Goal: Browse casually: Explore the website without a specific task or goal

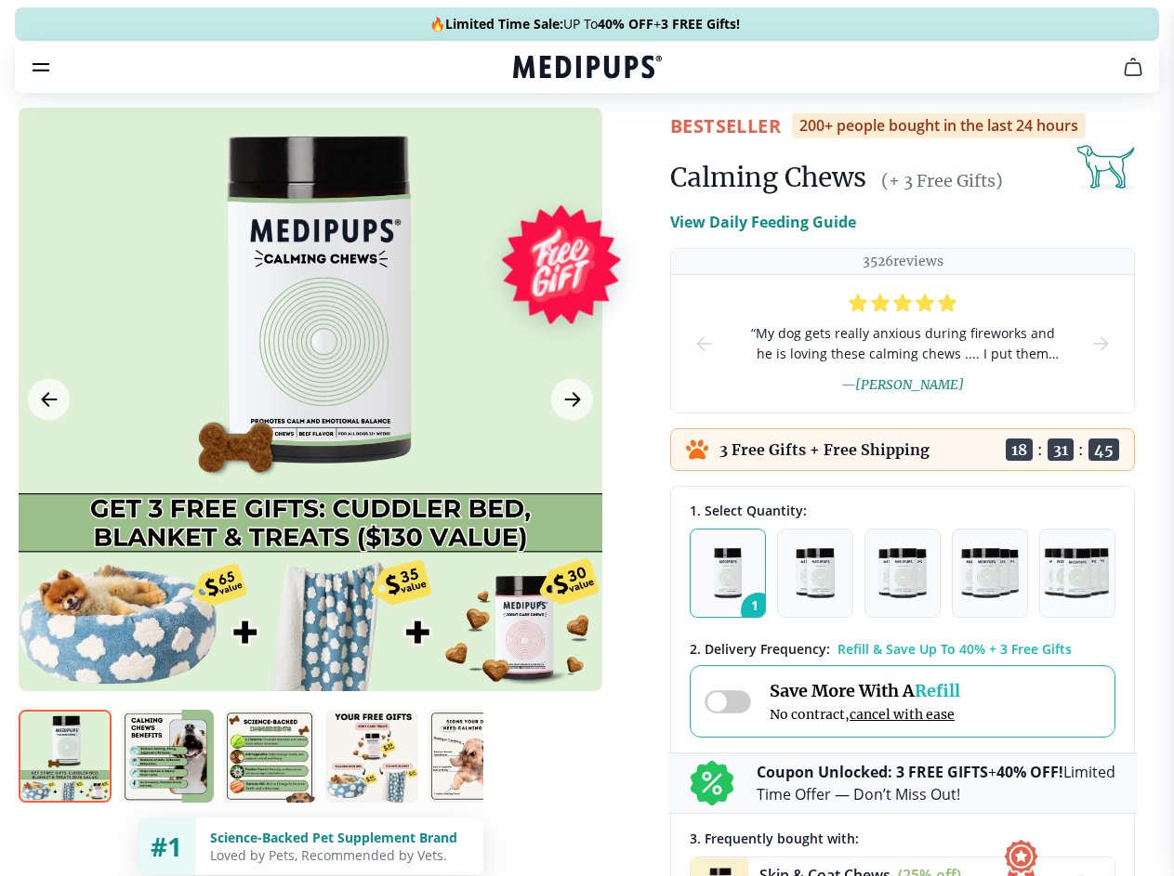
click at [534, 149] on span "Supplements" at bounding box center [580, 158] width 93 height 19
click at [629, 147] on icon "button" at bounding box center [640, 158] width 22 height 22
click at [1122, 78] on icon "cart" at bounding box center [1133, 67] width 22 height 22
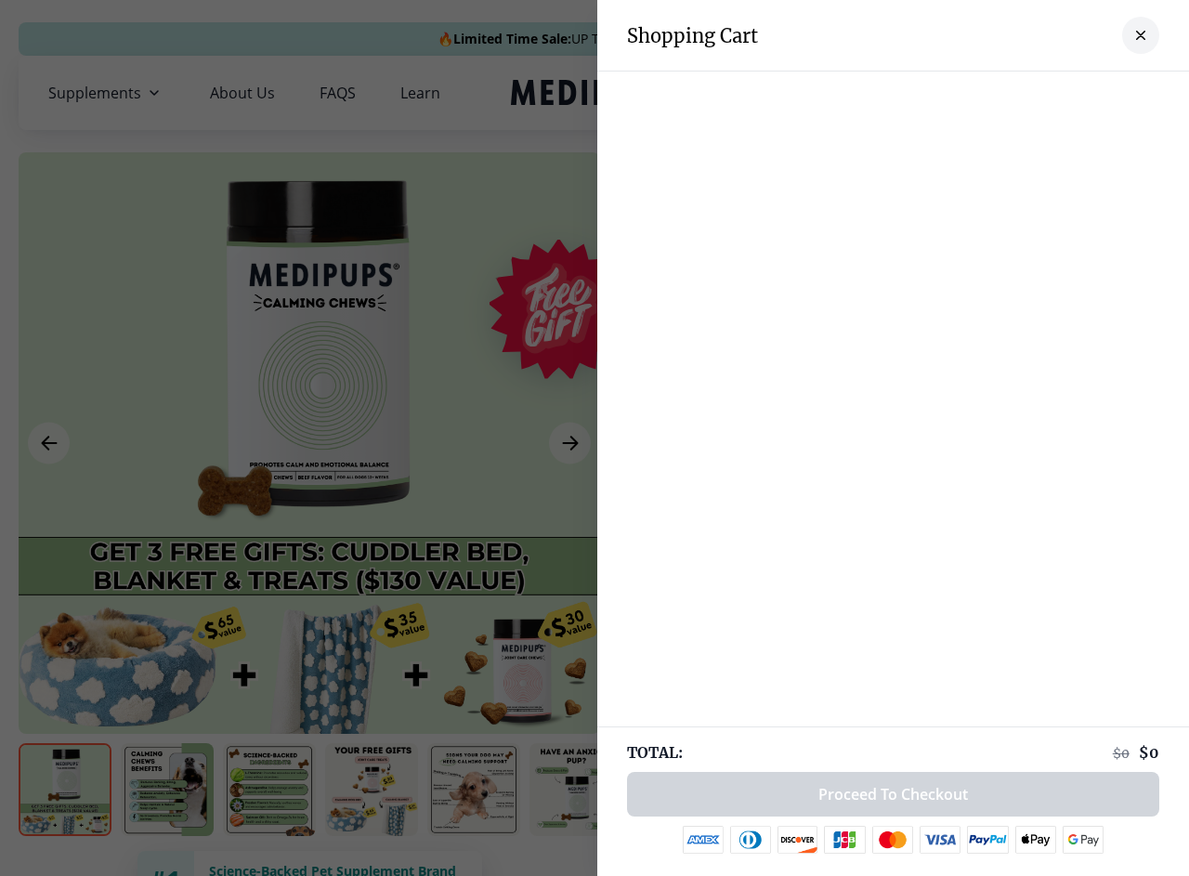
click at [903, 93] on div at bounding box center [893, 90] width 592 height 37
click at [1049, 93] on div at bounding box center [893, 90] width 592 height 37
click at [1110, 93] on div at bounding box center [893, 90] width 592 height 37
click at [309, 443] on div at bounding box center [594, 438] width 1189 height 876
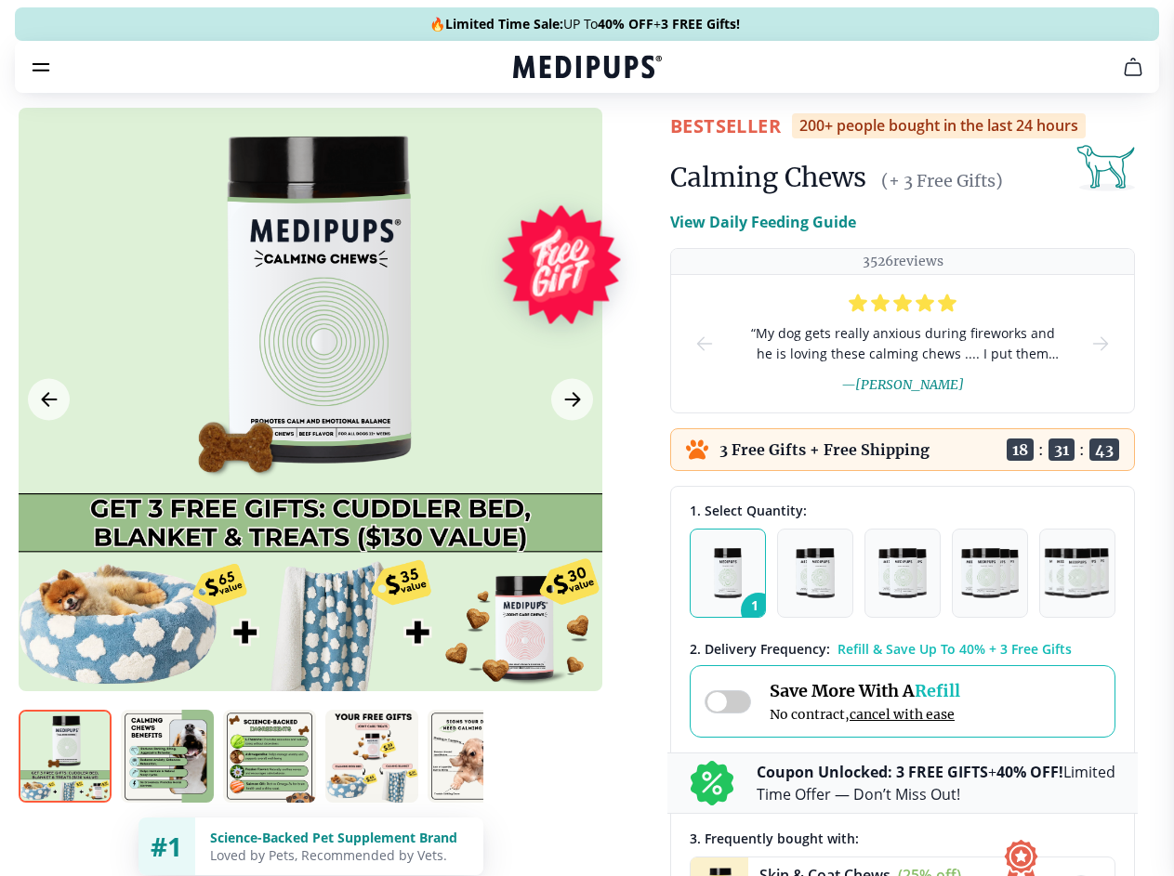
click at [48, 406] on icon "Previous Image" at bounding box center [49, 399] width 14 height 13
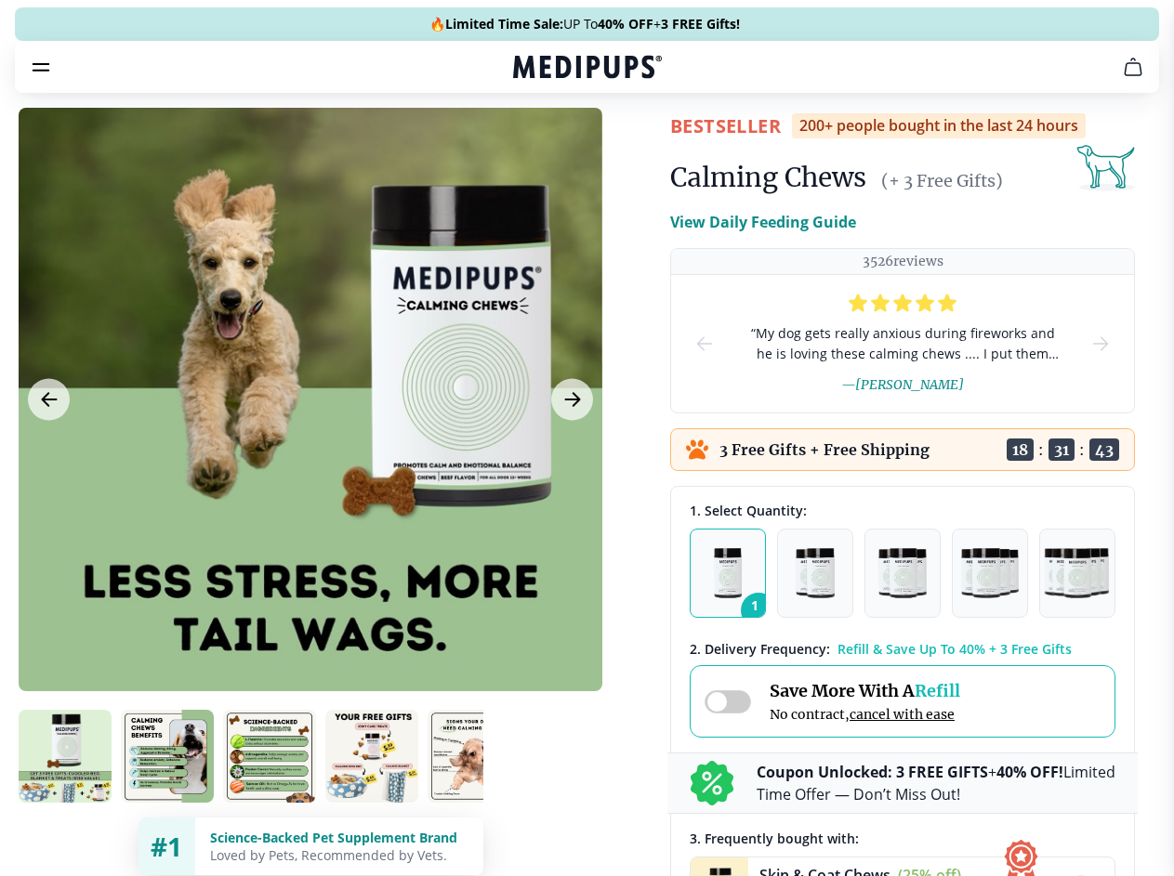
click at [570, 406] on icon "Next Image" at bounding box center [572, 399] width 14 height 13
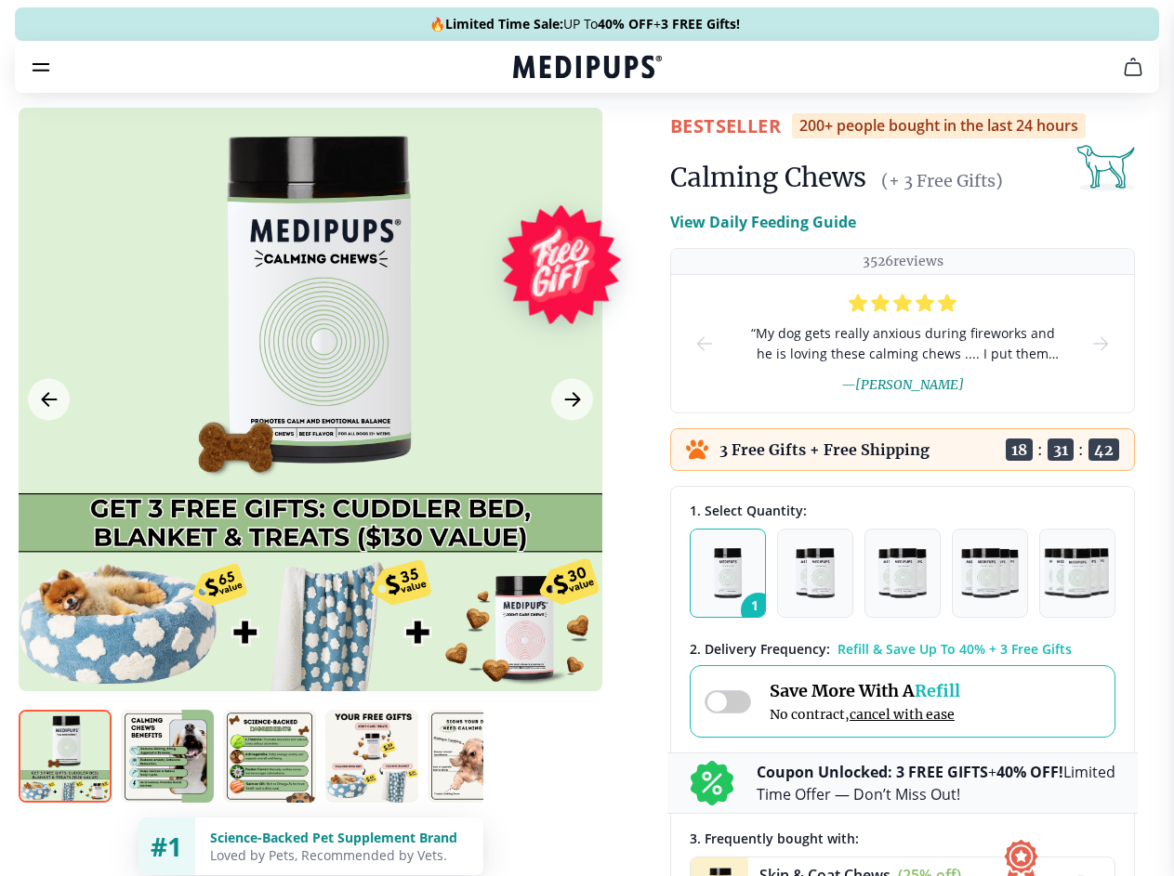
click at [65, 790] on img at bounding box center [65, 756] width 93 height 93
